Goal: Task Accomplishment & Management: Manage account settings

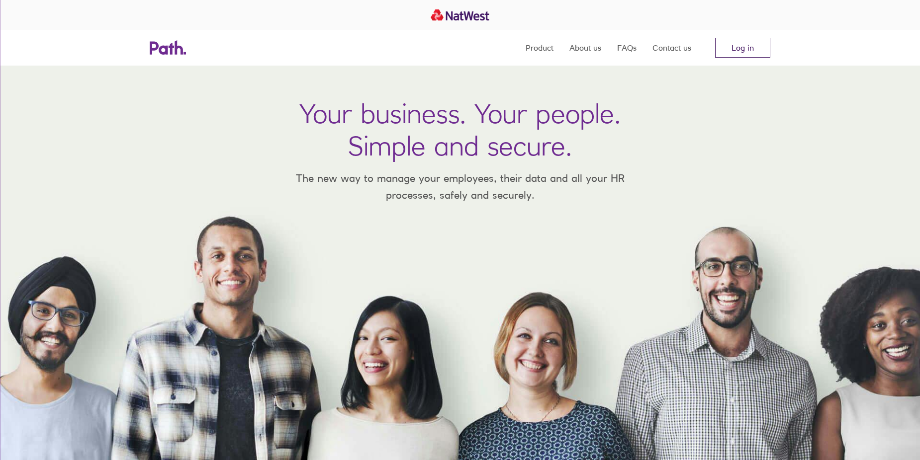
click at [718, 49] on link "Log in" at bounding box center [742, 48] width 55 height 20
click at [733, 50] on link "Log in" at bounding box center [742, 48] width 55 height 20
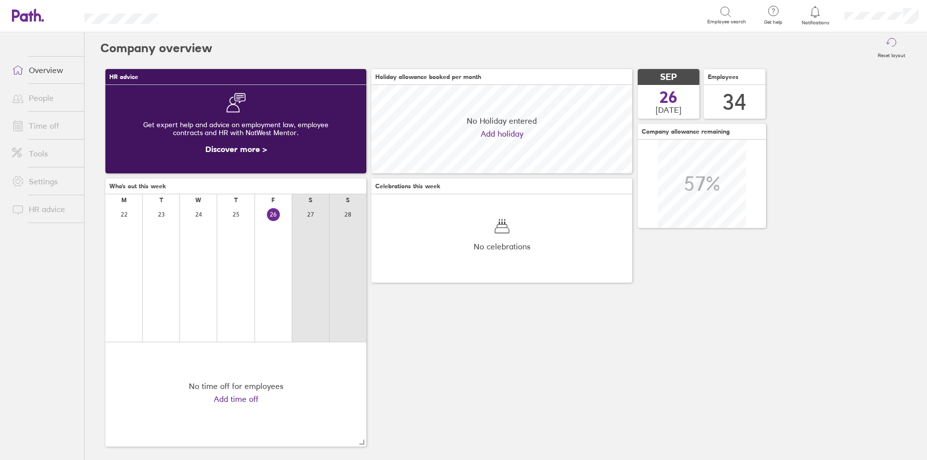
scroll to position [89, 261]
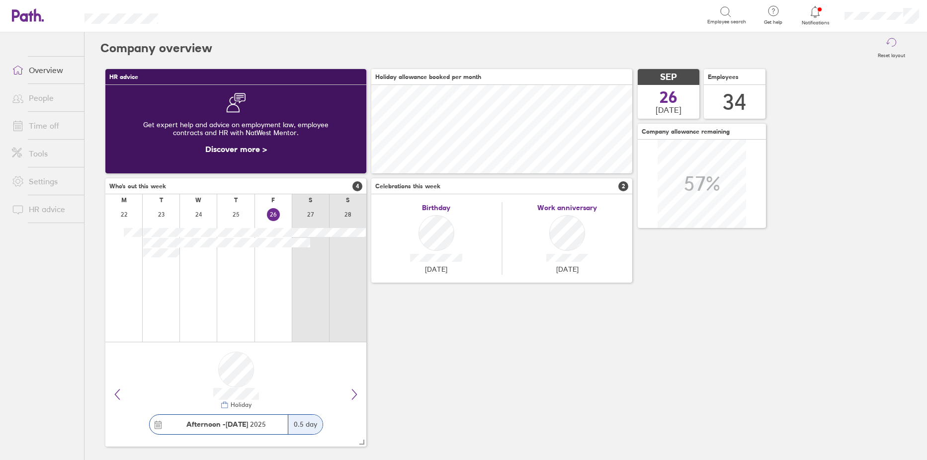
click at [33, 97] on link "People" at bounding box center [44, 98] width 80 height 20
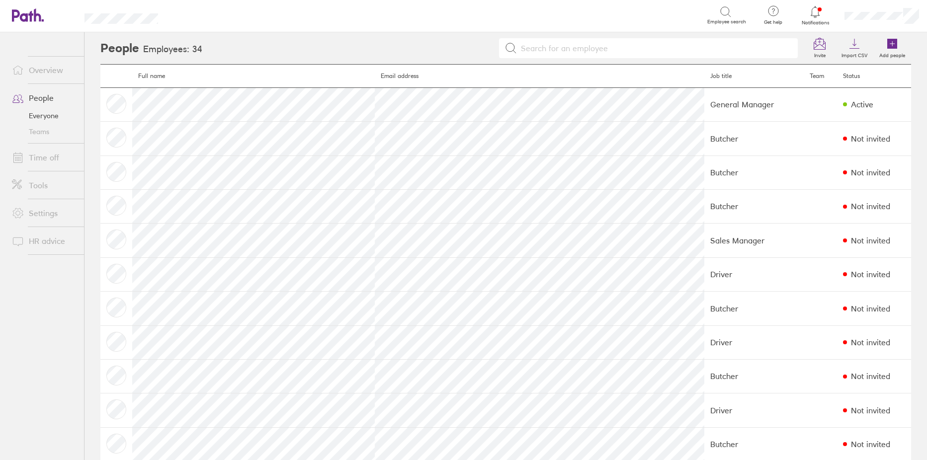
click at [39, 156] on link "Time off" at bounding box center [44, 158] width 80 height 20
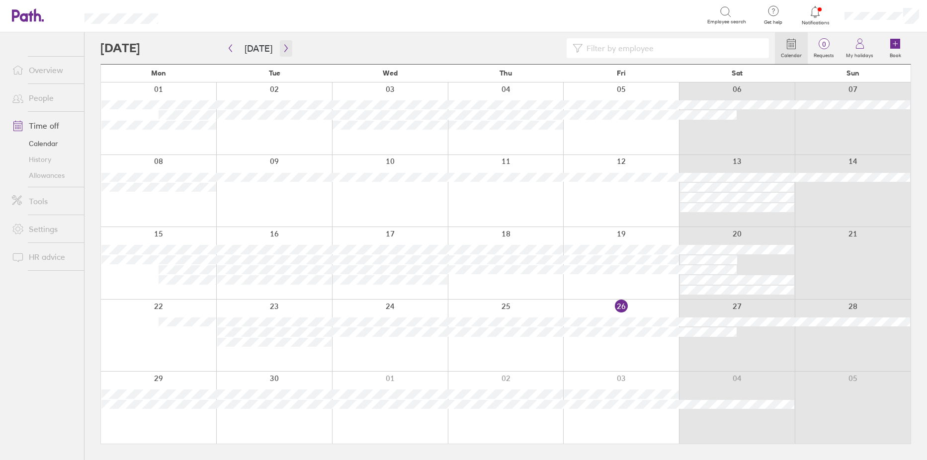
click at [284, 48] on icon "button" at bounding box center [285, 48] width 7 height 8
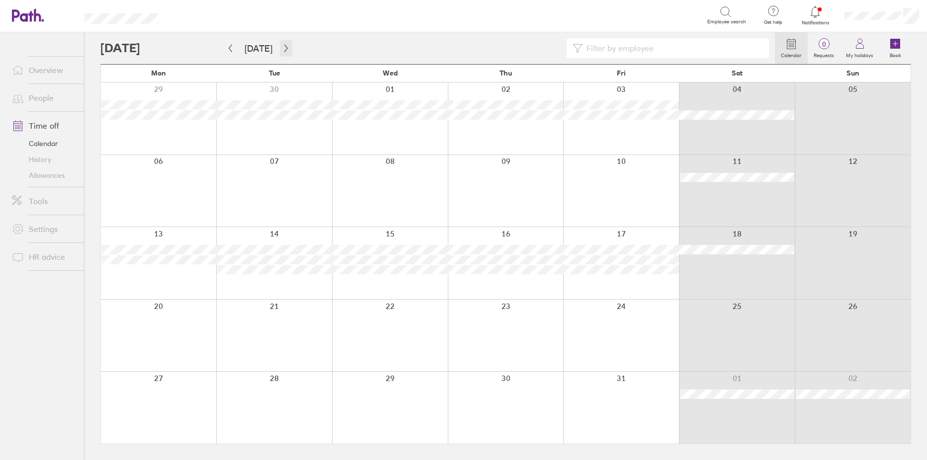
click at [284, 50] on icon "button" at bounding box center [285, 48] width 7 height 8
